Goal: Find specific page/section: Find specific page/section

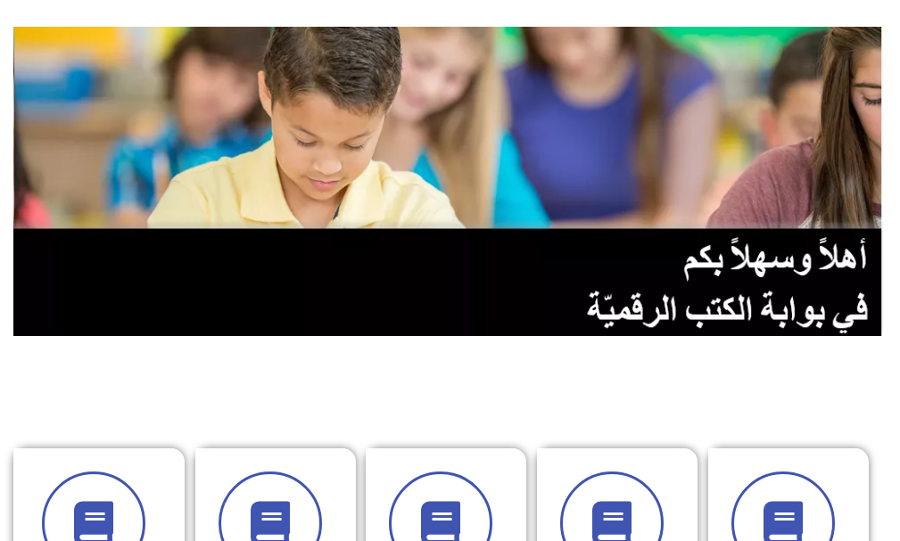
scroll to position [446, 0]
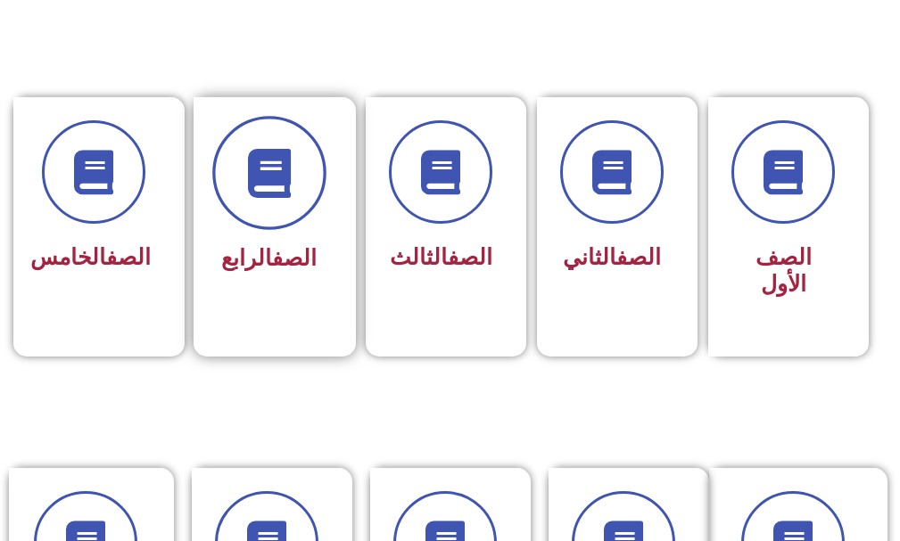
click at [314, 181] on span at bounding box center [269, 174] width 114 height 114
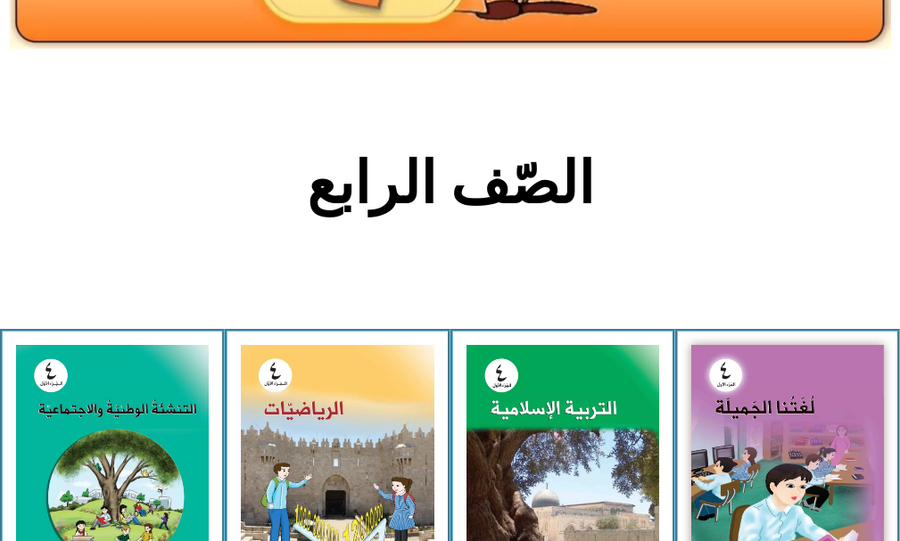
scroll to position [446, 0]
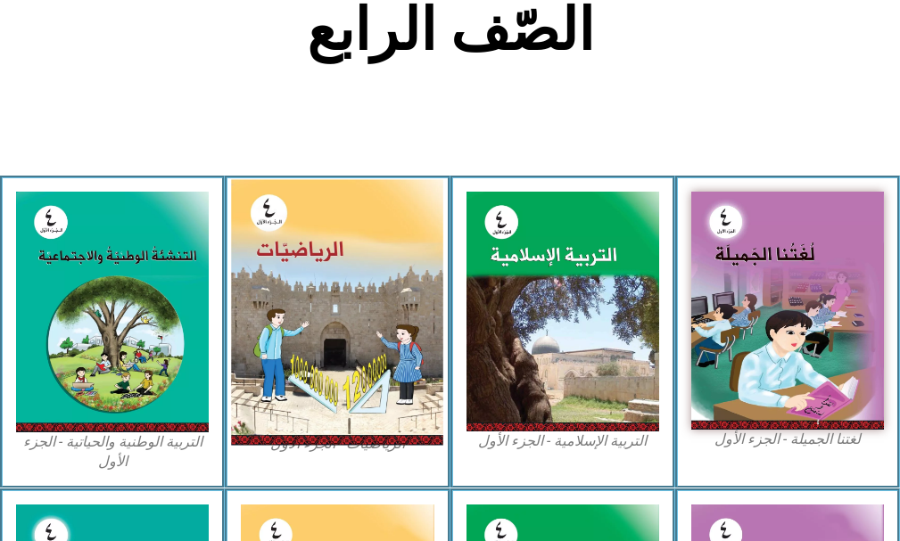
click at [316, 210] on img at bounding box center [337, 313] width 212 height 266
click at [313, 210] on img at bounding box center [337, 313] width 212 height 266
click at [388, 368] on img at bounding box center [337, 313] width 212 height 266
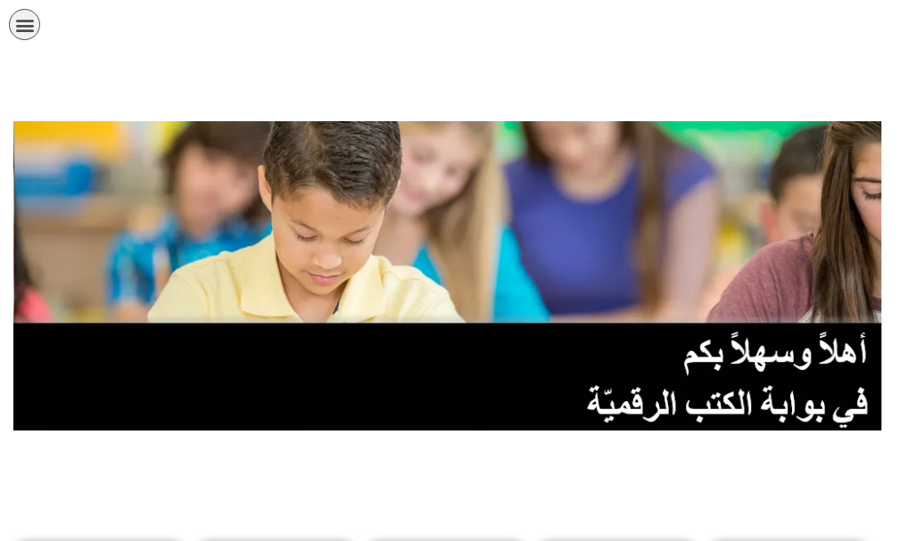
click at [27, 28] on icon "כפתור פתיחת תפריט" at bounding box center [25, 25] width 20 height 20
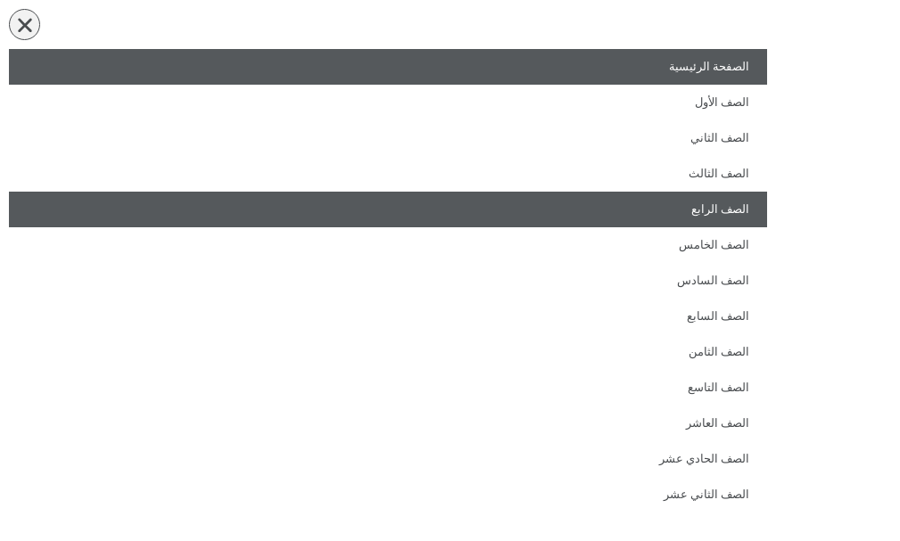
click at [305, 214] on link "الصف الرابع" at bounding box center [388, 210] width 758 height 36
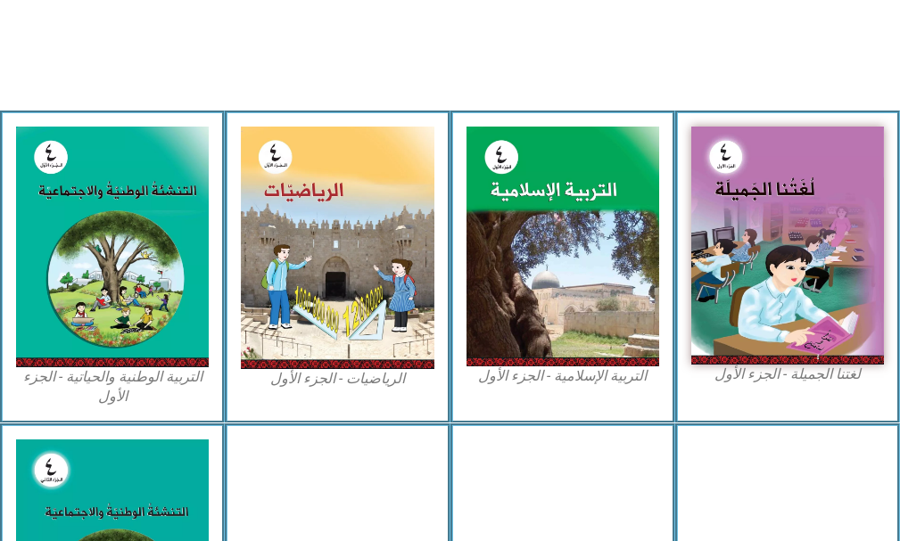
scroll to position [535, 0]
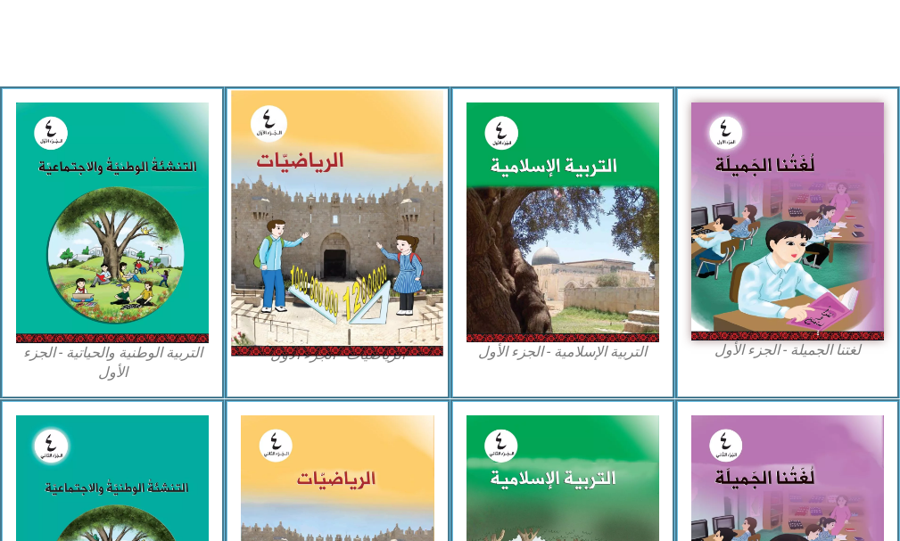
click at [304, 214] on img at bounding box center [337, 224] width 212 height 266
click at [305, 217] on img at bounding box center [337, 224] width 212 height 266
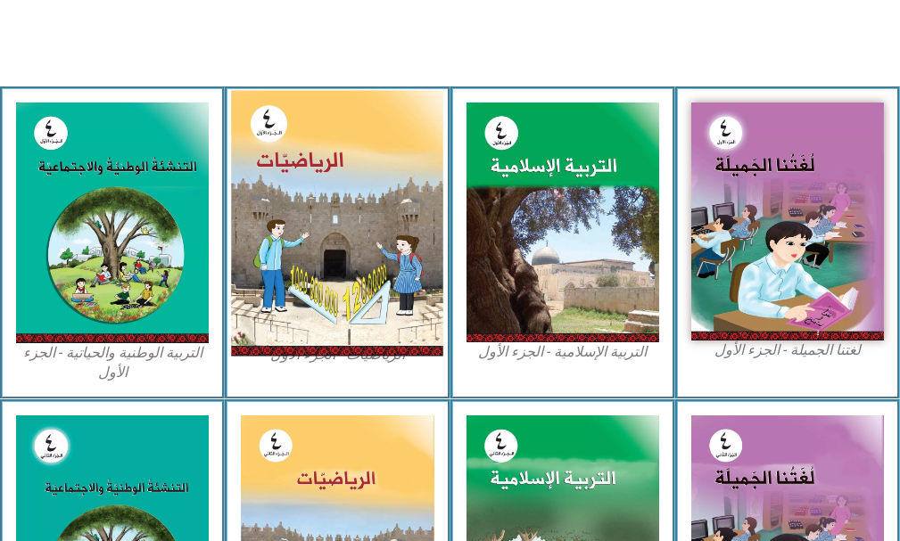
click at [321, 211] on img at bounding box center [337, 224] width 212 height 266
